Goal: Task Accomplishment & Management: Manage account settings

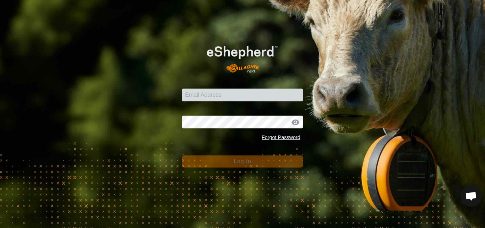
click at [214, 94] on input "Email Address" at bounding box center [242, 94] width 121 height 13
type input "[PERSON_NAME][EMAIL_ADDRESS][DOMAIN_NAME]"
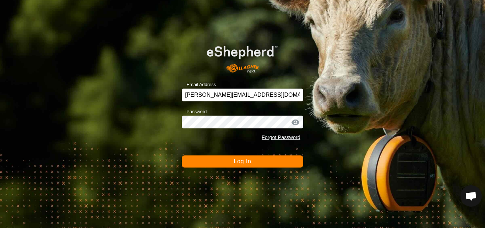
click at [240, 162] on span "Log In" at bounding box center [242, 161] width 17 height 6
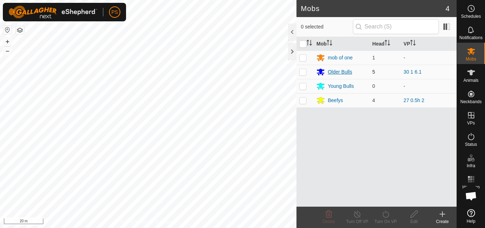
click at [348, 71] on div "Older Bulls" at bounding box center [340, 71] width 24 height 7
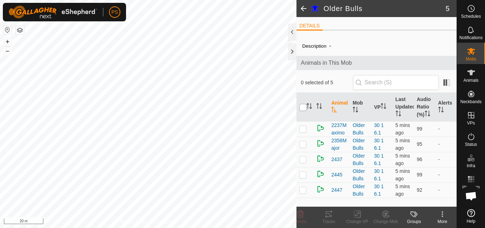
click at [302, 109] on input "checkbox" at bounding box center [302, 107] width 7 height 7
checkbox input "true"
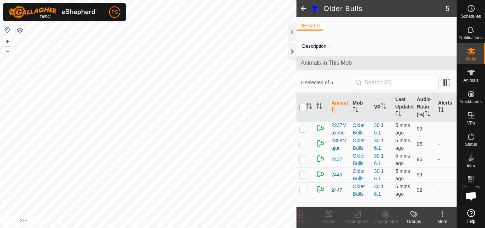
checkbox input "true"
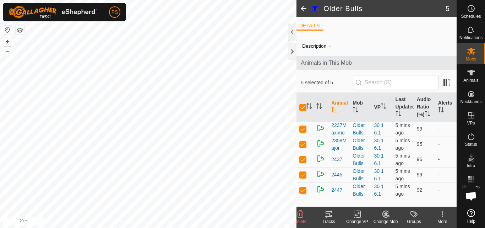
click at [329, 211] on icon at bounding box center [329, 214] width 6 height 6
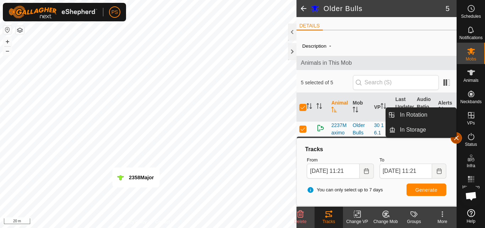
click at [455, 138] on button "button" at bounding box center [455, 137] width 11 height 11
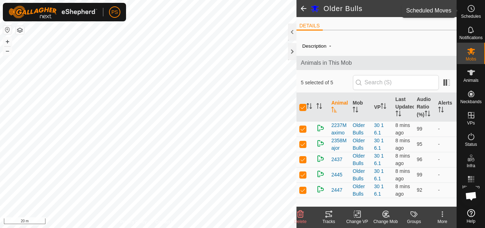
click at [473, 8] on icon at bounding box center [471, 8] width 9 height 9
